Goal: Task Accomplishment & Management: Use online tool/utility

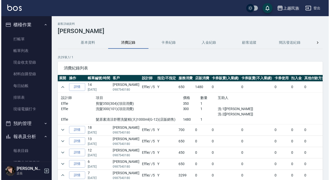
scroll to position [69, 0]
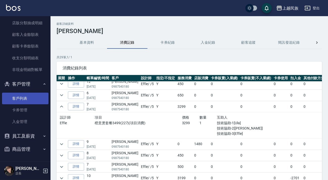
click at [37, 98] on link "客戶列表" at bounding box center [25, 99] width 46 height 12
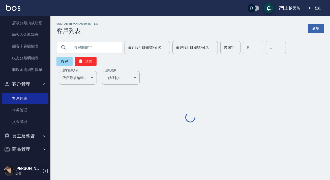
click at [98, 41] on input "text" at bounding box center [94, 48] width 47 height 14
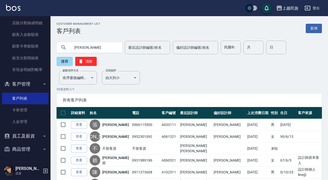
type input "[PERSON_NAME]"
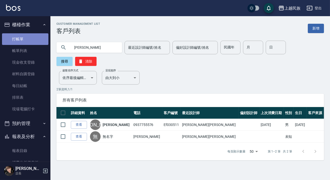
click at [31, 35] on link "打帳單" at bounding box center [25, 39] width 46 height 12
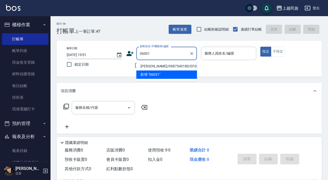
click at [187, 65] on li "[PERSON_NAME]/0987540180/EF060311" at bounding box center [166, 66] width 61 height 8
type input "[PERSON_NAME]/0987540180/EF060311"
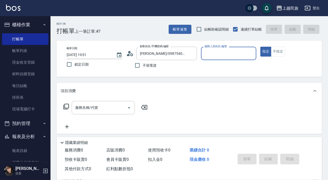
type input "Effie-5"
click at [260, 47] on button "指定" at bounding box center [265, 52] width 11 height 10
type button "true"
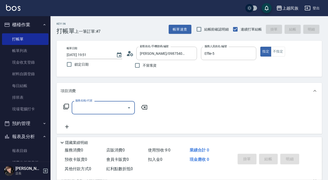
click at [64, 106] on icon at bounding box center [66, 106] width 6 height 6
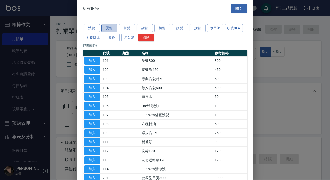
click at [110, 26] on button "燙髮" at bounding box center [109, 28] width 16 height 8
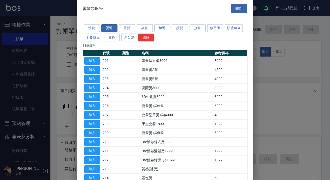
click at [140, 25] on button "染髮" at bounding box center [145, 28] width 16 height 8
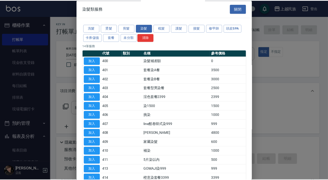
scroll to position [30, 0]
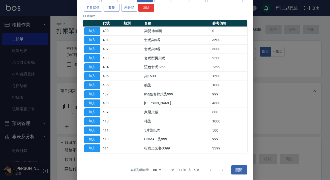
click at [92, 146] on button "加入" at bounding box center [92, 148] width 16 height 8
type input "橙意染套餐3399(414)"
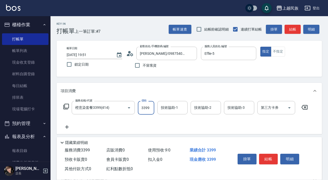
click at [149, 105] on input "3399" at bounding box center [146, 108] width 16 height 14
type input "3399"
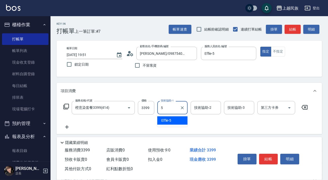
type input "Effie-5"
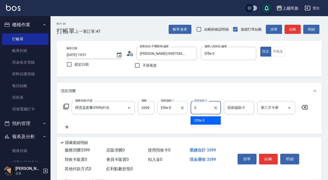
type input "Effie-5"
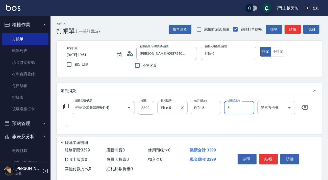
type input "Effie-5"
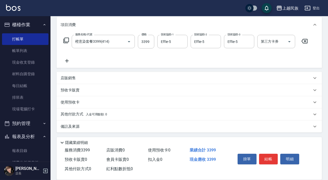
click at [206, 128] on div "備註及來源" at bounding box center [186, 126] width 251 height 5
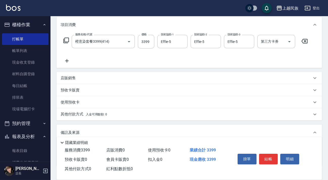
scroll to position [90, 0]
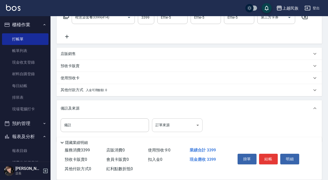
click at [194, 126] on body "上越民族 登出 櫃檯作業 打帳單 帳單列表 現金收支登錄 材料自購登錄 每日結帳 排班表 現場電腦打卡 預約管理 預約管理 單日預約紀錄 單週預約紀錄 報表及…" at bounding box center [164, 50] width 328 height 280
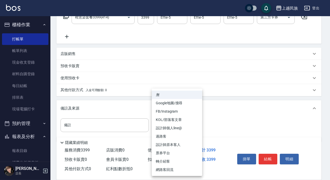
drag, startPoint x: 184, startPoint y: 143, endPoint x: 201, endPoint y: 140, distance: 17.2
click at [184, 143] on li "設計師原本客人" at bounding box center [177, 144] width 50 height 8
type input "設計師原本客人"
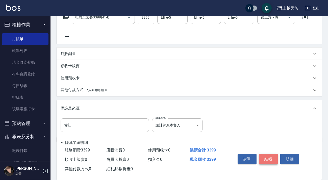
click at [273, 155] on button "結帳" at bounding box center [268, 159] width 19 height 11
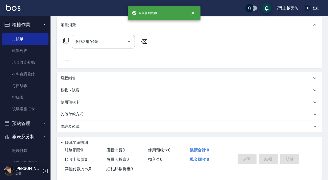
scroll to position [0, 0]
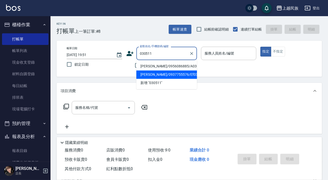
click at [181, 73] on li "[PERSON_NAME]/0937755576/Ef030511" at bounding box center [166, 74] width 61 height 8
type input "[PERSON_NAME]/0937755576/Ef030511"
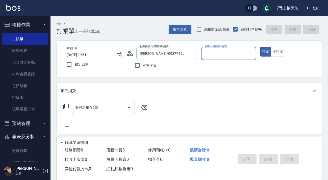
click at [260, 47] on button "指定" at bounding box center [265, 52] width 11 height 10
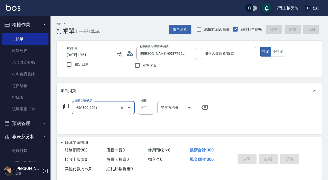
type input "洗髮300(101)"
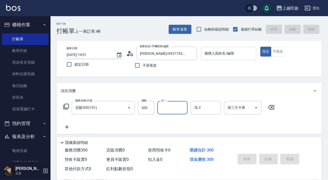
click at [224, 57] on input "服務人員姓名/編號" at bounding box center [228, 53] width 51 height 9
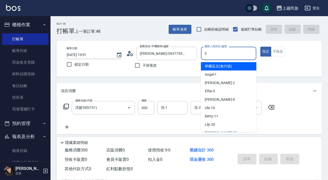
type input "Effie-5"
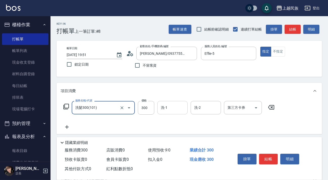
click at [179, 104] on input "洗-1" at bounding box center [172, 107] width 26 height 9
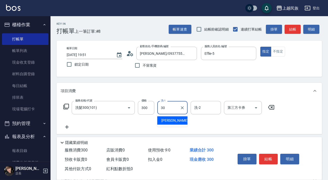
type input "[PERSON_NAME]-30"
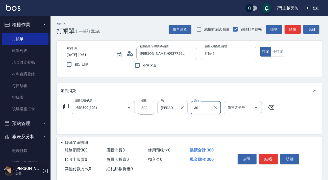
type input "[PERSON_NAME]-30"
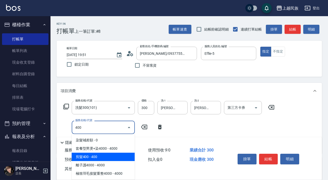
click at [118, 157] on span "剪髮400 - 400" at bounding box center [103, 157] width 63 height 8
type input "剪髮400(303)"
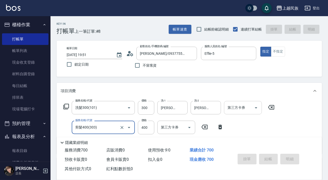
type input "[DATE] 19:52"
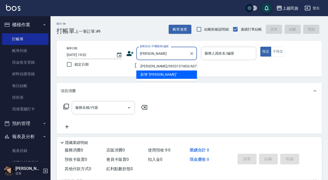
click at [179, 66] on li "[PERSON_NAME]/0933137403/A072411" at bounding box center [166, 66] width 61 height 8
type input "[PERSON_NAME]/0933137403/A072411"
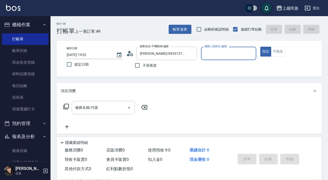
click at [260, 47] on button "指定" at bounding box center [265, 52] width 11 height 10
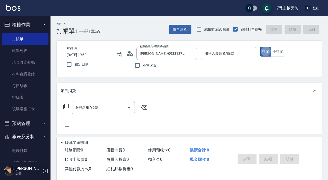
click at [209, 58] on div "服務人員姓名/編號" at bounding box center [228, 53] width 55 height 13
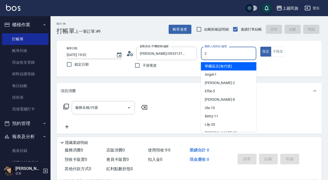
type input "[PERSON_NAME]-2"
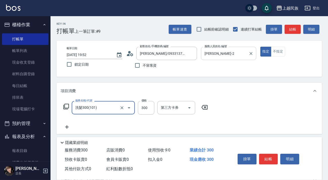
type input "洗髮300(101)"
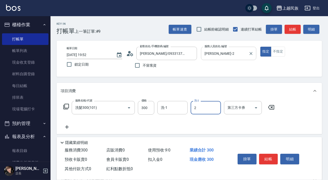
type input "[PERSON_NAME]-2"
click at [167, 106] on input "洗-1" at bounding box center [172, 107] width 26 height 9
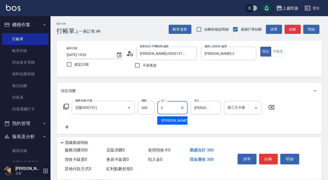
type input "[PERSON_NAME]-2"
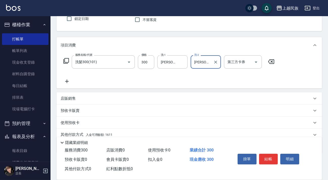
scroll to position [66, 0]
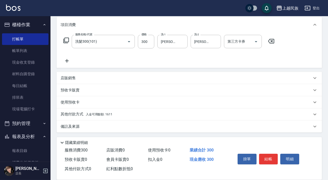
drag, startPoint x: 115, startPoint y: 112, endPoint x: 126, endPoint y: 111, distance: 10.4
click at [116, 112] on div "其他付款方式 入金可用餘額: 1611" at bounding box center [186, 114] width 251 height 6
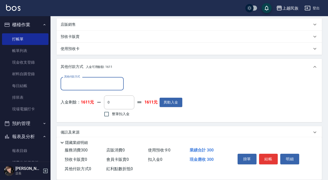
scroll to position [0, 0]
drag, startPoint x: 119, startPoint y: 113, endPoint x: 209, endPoint y: 126, distance: 91.2
click at [119, 113] on span "整筆扣入金" at bounding box center [121, 113] width 18 height 5
click at [112, 113] on input "整筆扣入金" at bounding box center [106, 114] width 11 height 11
checkbox input "true"
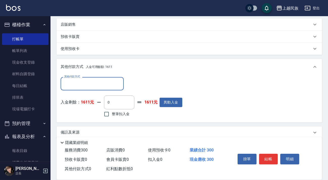
type input "300"
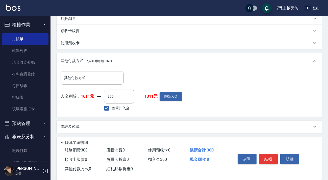
click at [228, 125] on div "備註及來源" at bounding box center [186, 126] width 251 height 5
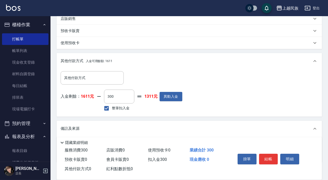
scroll to position [155, 0]
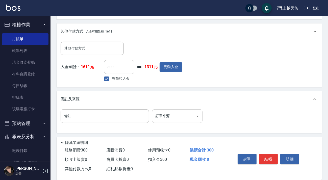
click at [189, 119] on body "上越民族 登出 櫃檯作業 打帳單 帳單列表 現金收支登錄 材料自購登錄 每日結帳 排班表 現場電腦打卡 預約管理 預約管理 單日預約紀錄 單週預約紀錄 報表及…" at bounding box center [164, 12] width 328 height 335
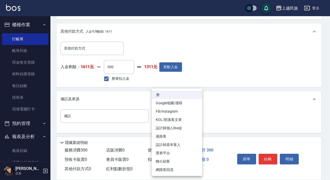
click at [185, 142] on li "設計師原本客人" at bounding box center [177, 144] width 50 height 8
type input "設計師原本客人"
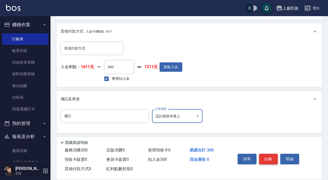
click at [267, 154] on button "結帳" at bounding box center [268, 159] width 19 height 11
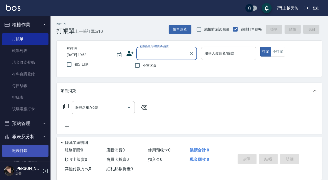
scroll to position [46, 0]
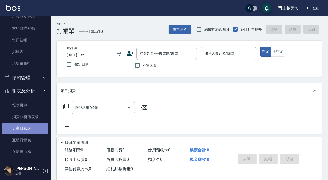
click at [32, 127] on link "店家日報表" at bounding box center [25, 129] width 46 height 12
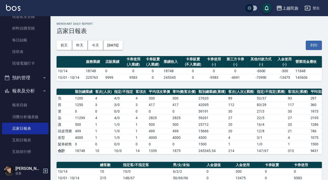
click at [13, 8] on img at bounding box center [13, 8] width 14 height 6
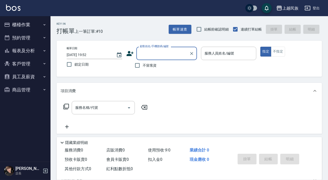
drag, startPoint x: 46, startPoint y: 48, endPoint x: 37, endPoint y: 63, distance: 17.1
click at [46, 48] on button "報表及分析" at bounding box center [25, 50] width 46 height 13
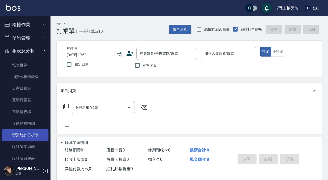
scroll to position [23, 0]
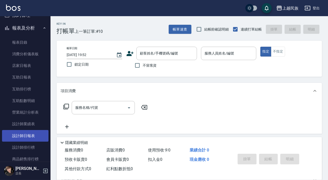
click at [33, 137] on link "設計師日報表" at bounding box center [25, 136] width 46 height 12
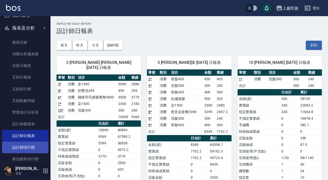
click at [31, 148] on link "設計師排行榜" at bounding box center [25, 148] width 46 height 12
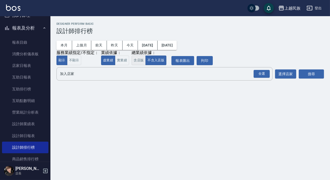
click at [135, 65] on button "含店販" at bounding box center [139, 60] width 14 height 10
click at [263, 72] on div "全選" at bounding box center [262, 74] width 16 height 8
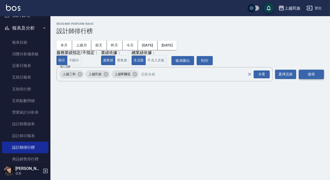
click at [305, 77] on button "搜尋" at bounding box center [311, 74] width 25 height 9
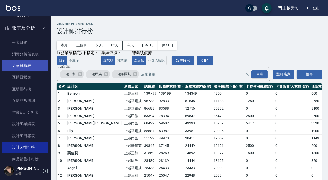
click at [31, 64] on link "店家日報表" at bounding box center [25, 66] width 46 height 12
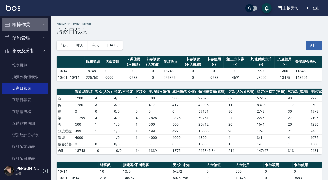
click at [37, 28] on button "櫃檯作業" at bounding box center [25, 24] width 46 height 13
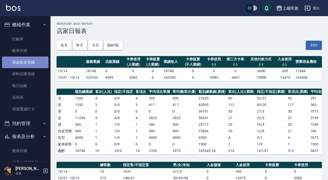
click at [26, 58] on link "現金收支登錄" at bounding box center [25, 62] width 46 height 12
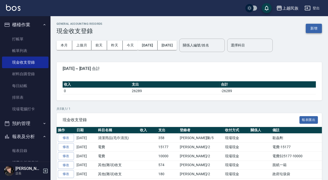
click at [313, 29] on button "新增" at bounding box center [313, 28] width 16 height 9
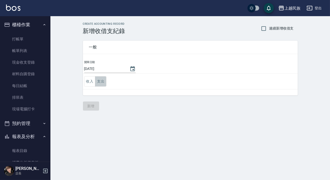
click at [102, 83] on button "支出" at bounding box center [100, 81] width 11 height 10
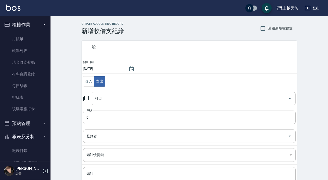
click at [132, 102] on input "科目" at bounding box center [190, 98] width 192 height 9
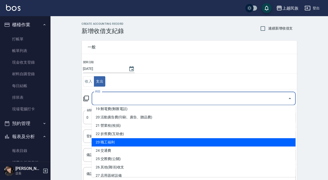
scroll to position [137, 0]
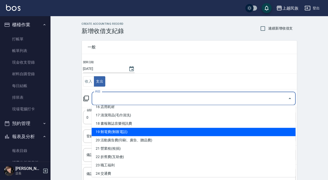
click at [149, 132] on li "19 郵電費(郵匯電話)" at bounding box center [194, 132] width 204 height 8
type input "19 郵電費(郵匯電話)"
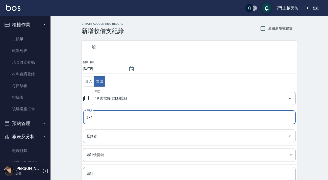
type input "974"
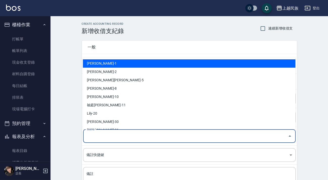
click at [131, 134] on input "登錄者" at bounding box center [185, 136] width 200 height 9
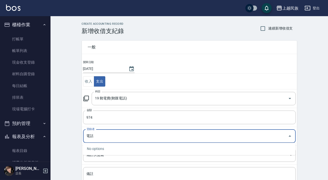
type input "電話費"
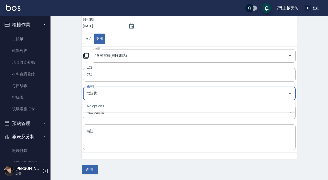
drag, startPoint x: 109, startPoint y: 95, endPoint x: 77, endPoint y: 92, distance: 32.3
click at [77, 92] on div "一般 開單日期 [DATE] 收入 支出 科目 19 郵電費(郵匯電話) 科目 金額 974 金額 登錄者 電話費 登錄者 備註快捷鍵 ​ 備註快捷鍵 備註 …" at bounding box center [186, 75] width 221 height 167
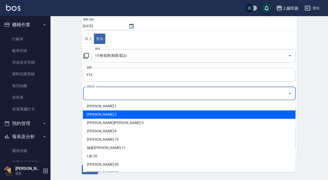
click at [98, 115] on li "[PERSON_NAME]-2" at bounding box center [189, 114] width 212 height 8
type input "[PERSON_NAME]-2"
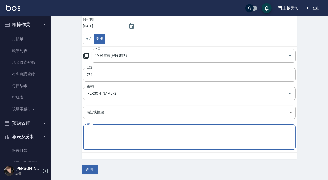
click at [98, 139] on textarea "備註" at bounding box center [189, 137] width 205 height 17
paste textarea "電話費"
type textarea "電話費"
click at [95, 167] on button "新增" at bounding box center [90, 169] width 16 height 9
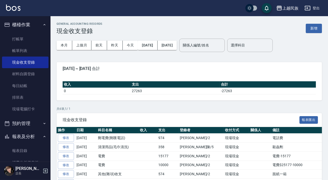
scroll to position [46, 0]
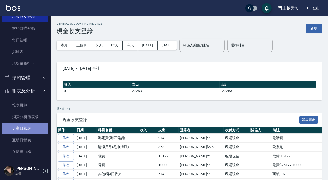
click at [33, 128] on link "店家日報表" at bounding box center [25, 129] width 46 height 12
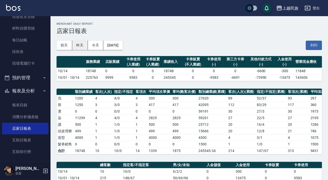
click at [77, 41] on button "昨天" at bounding box center [80, 45] width 16 height 9
drag, startPoint x: 21, startPoint y: 12, endPoint x: 18, endPoint y: 10, distance: 3.3
click at [21, 11] on div "上越民族 登出" at bounding box center [164, 8] width 328 height 16
click at [16, 9] on img at bounding box center [13, 8] width 14 height 6
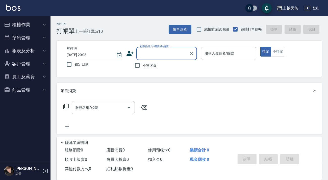
click at [29, 50] on button "報表及分析" at bounding box center [25, 50] width 46 height 13
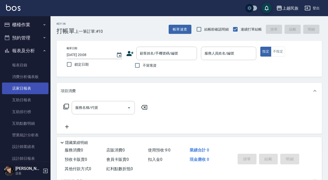
click at [32, 89] on link "店家日報表" at bounding box center [25, 88] width 46 height 12
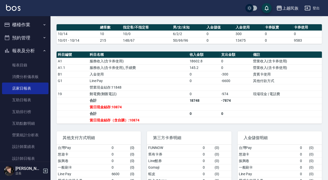
scroll to position [163, 0]
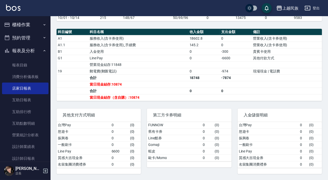
click at [14, 26] on button "櫃檯作業" at bounding box center [25, 24] width 46 height 13
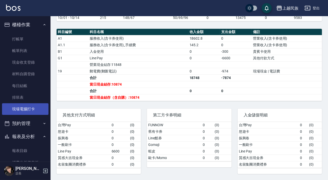
click at [24, 112] on link "現場電腦打卡" at bounding box center [25, 109] width 46 height 12
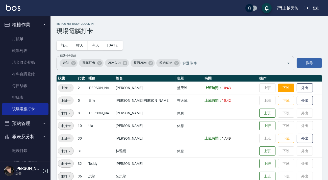
click at [278, 89] on button "下班" at bounding box center [286, 87] width 16 height 9
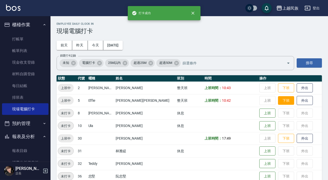
click at [278, 105] on button "下班" at bounding box center [286, 100] width 16 height 9
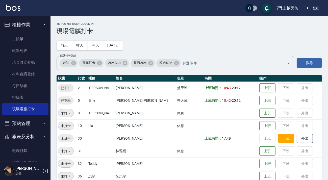
click at [278, 139] on button "下班" at bounding box center [286, 138] width 16 height 9
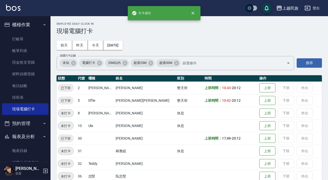
click at [13, 8] on img at bounding box center [13, 8] width 14 height 6
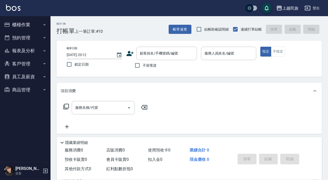
click at [268, 105] on div "服務名稱/代號 服務名稱/代號" at bounding box center [188, 116] width 265 height 35
click at [26, 52] on button "報表及分析" at bounding box center [25, 50] width 46 height 13
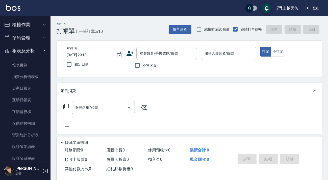
click at [308, 8] on icon "button" at bounding box center [307, 8] width 6 height 6
